Goal: Find specific page/section: Find specific page/section

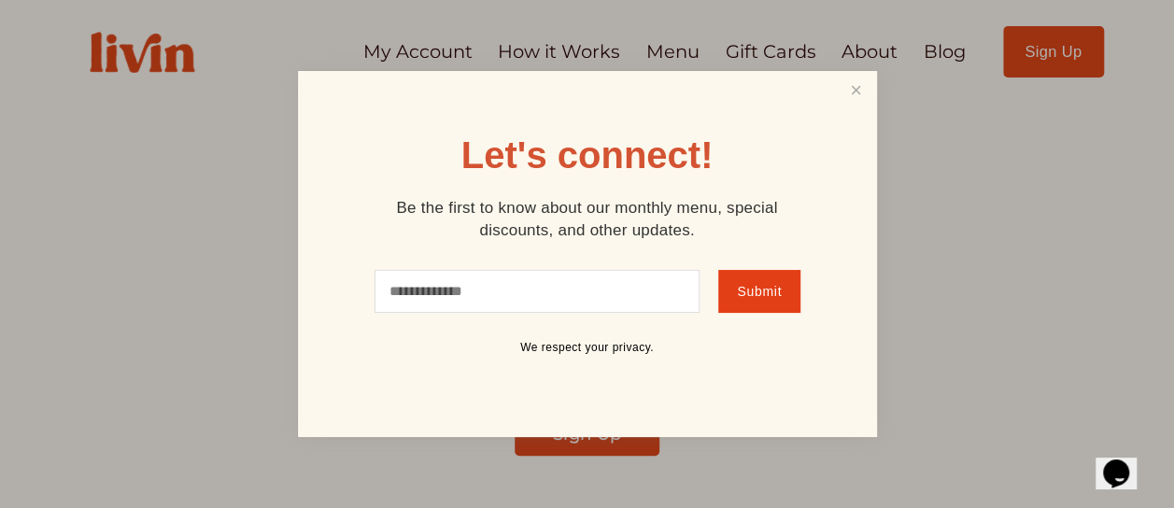
click at [863, 85] on link "Close" at bounding box center [855, 91] width 35 height 35
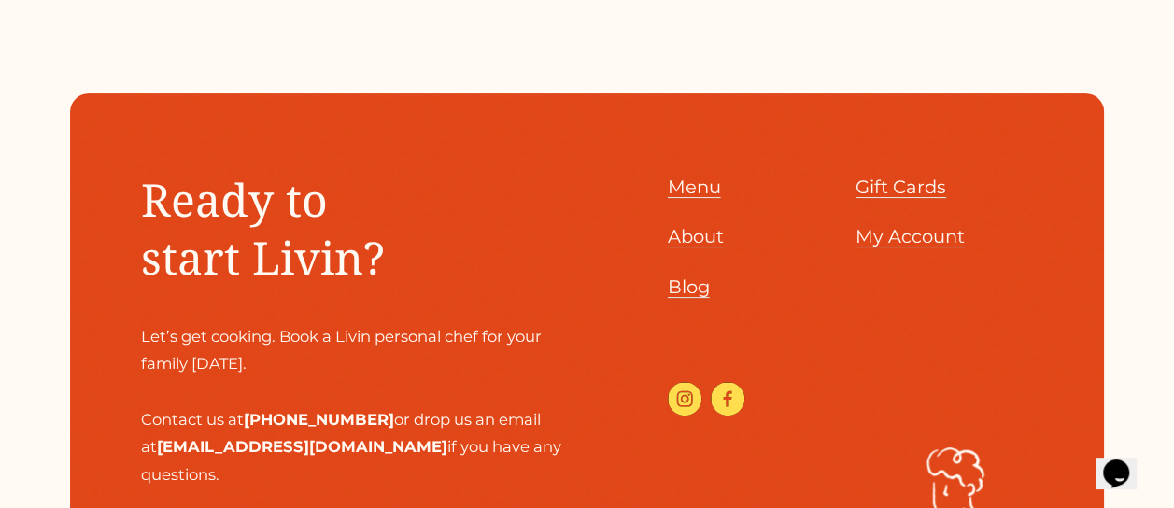
scroll to position [7292, 0]
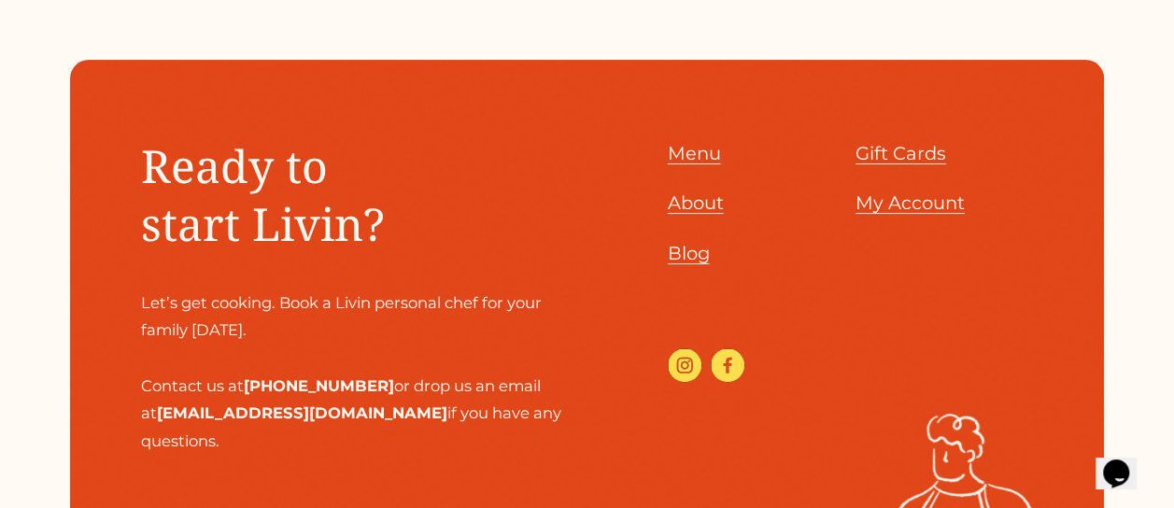
click at [683, 348] on use "Instagram" at bounding box center [685, 365] width 34 height 34
click at [692, 198] on span "About" at bounding box center [696, 202] width 56 height 22
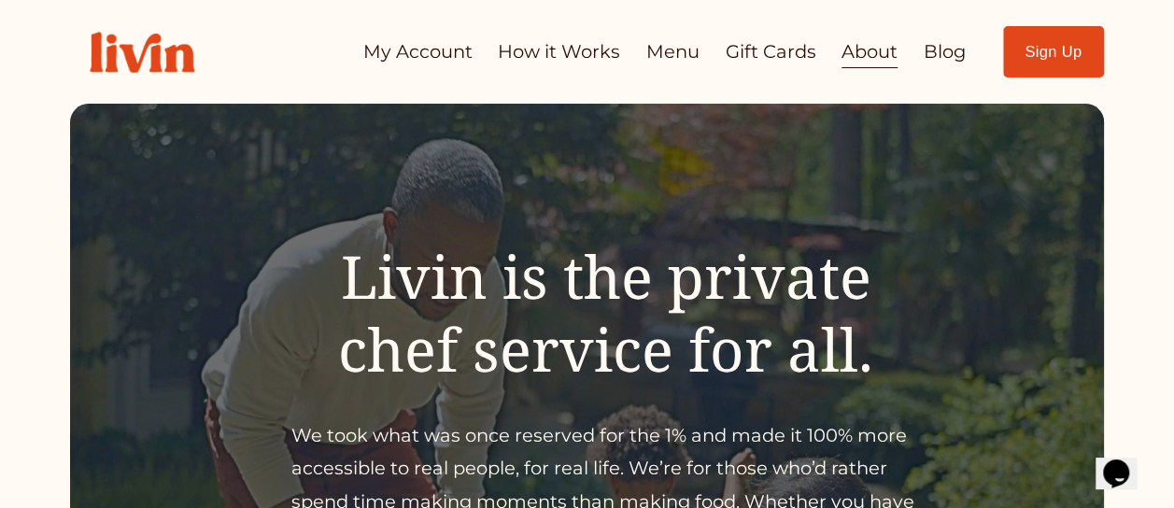
click at [664, 56] on link "Menu" at bounding box center [672, 52] width 53 height 36
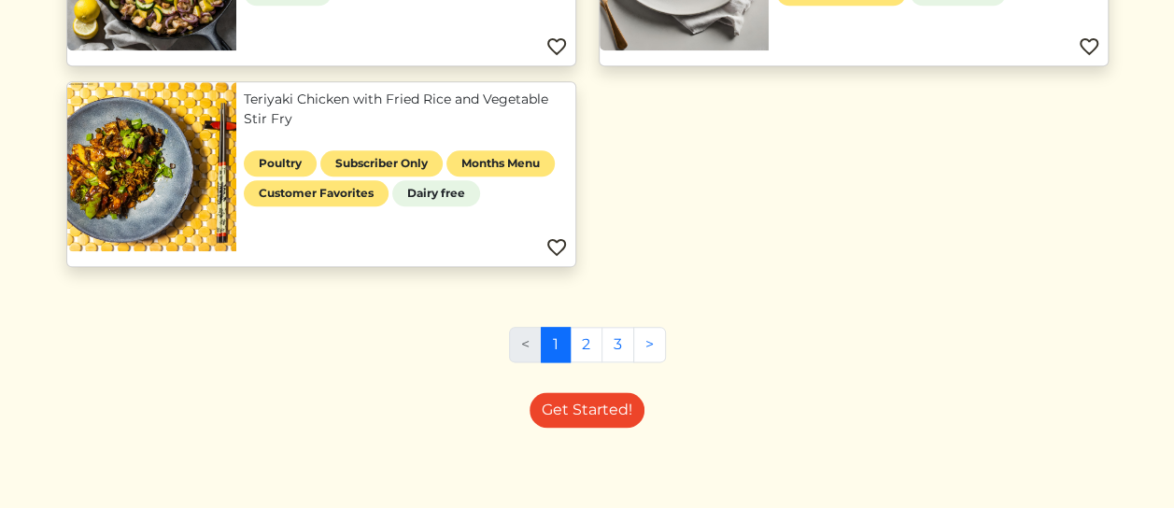
scroll to position [972, 0]
